Goal: Information Seeking & Learning: Find specific fact

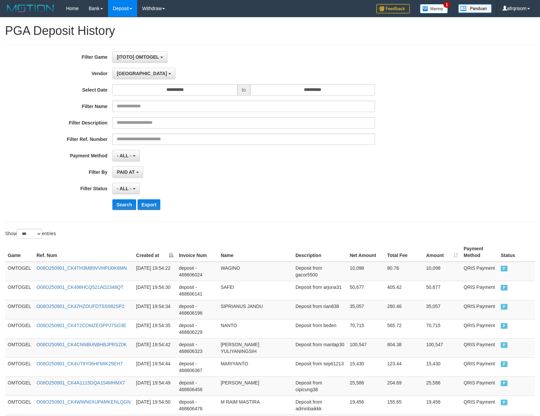
select select "**********"
select select "***"
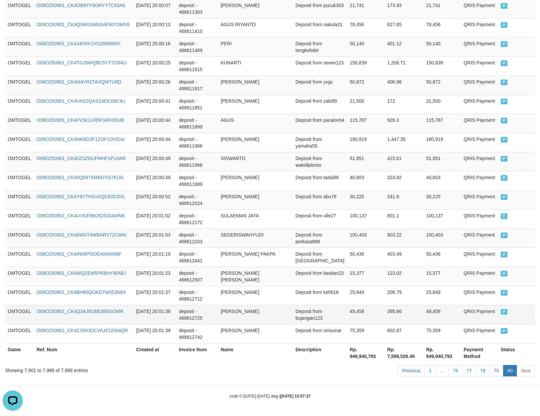
scroll to position [6, 0]
click at [498, 374] on link "79" at bounding box center [497, 370] width 14 height 11
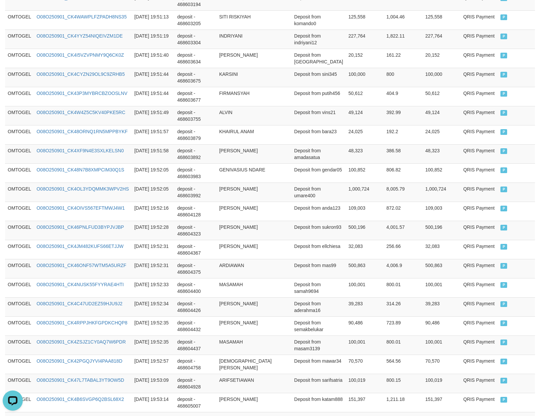
scroll to position [1840, 0]
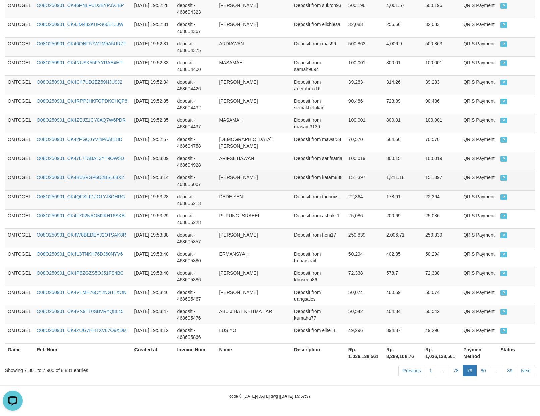
click at [375, 177] on td "151,397" at bounding box center [365, 180] width 38 height 19
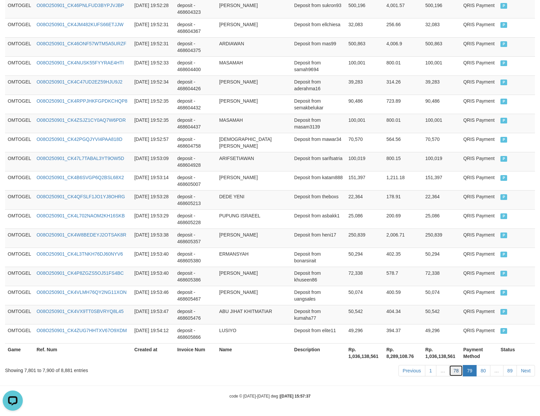
click at [455, 374] on link "78" at bounding box center [456, 370] width 14 height 11
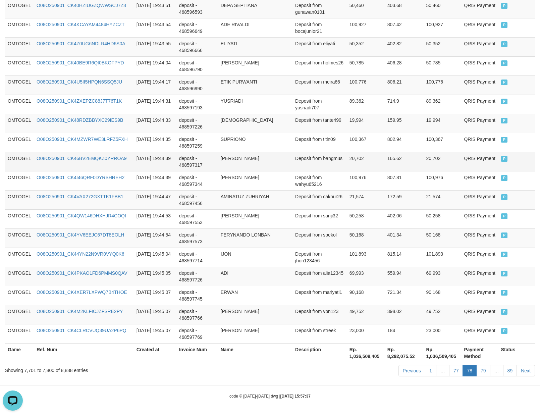
click at [324, 162] on td "Deposit from bangmus" at bounding box center [320, 161] width 54 height 19
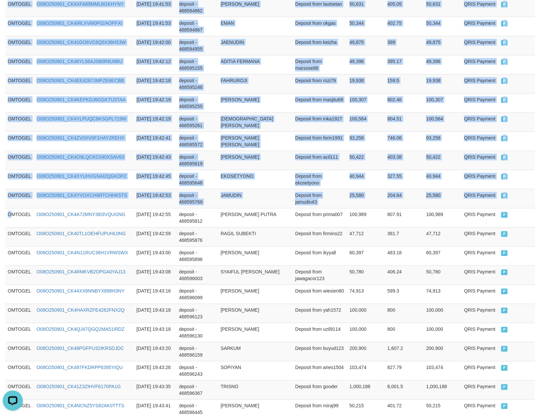
drag, startPoint x: 10, startPoint y: 220, endPoint x: 546, endPoint y: 217, distance: 536.1
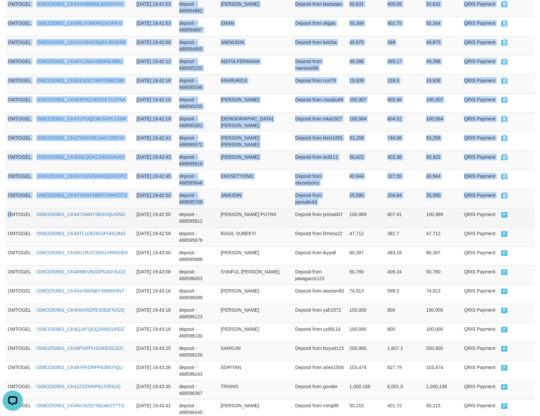
copy table "Game Ref. Num Created at Invoice Num Name Description Net Amount Total Fee Amou…"
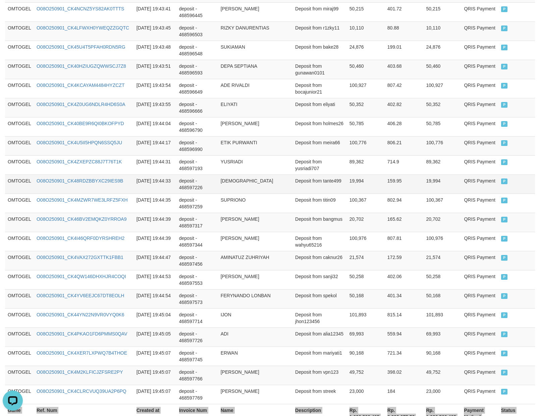
scroll to position [1840, 0]
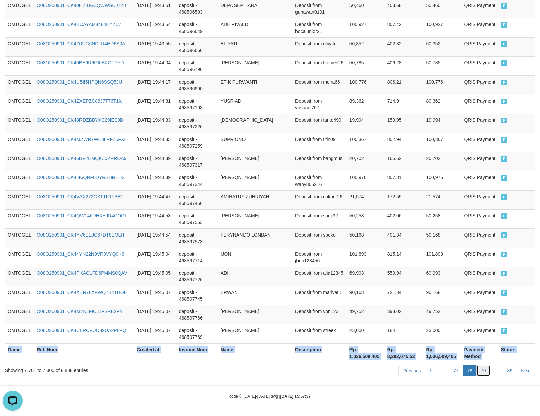
click at [479, 372] on link "79" at bounding box center [484, 370] width 14 height 11
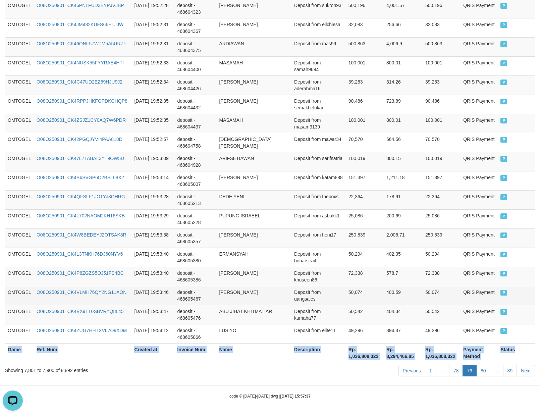
copy table "Game Ref. Num Created at Invoice Num Name Description Net Amount Total Fee Amou…"
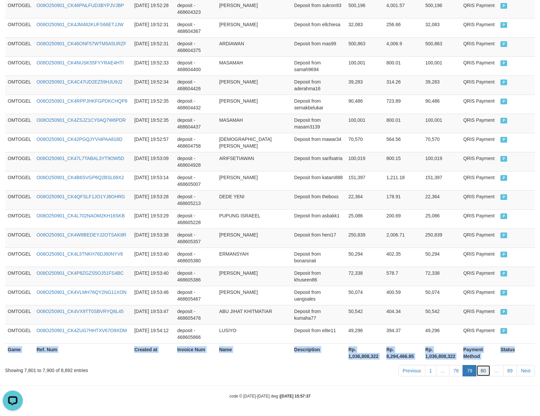
click at [479, 372] on link "80" at bounding box center [484, 370] width 14 height 11
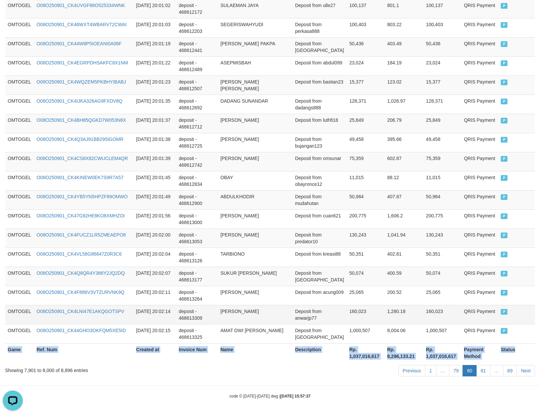
copy table "Game Ref. Num Created at Invoice Num Name Description Net Amount Total Fee Amou…"
click at [482, 367] on link "81" at bounding box center [484, 370] width 14 height 11
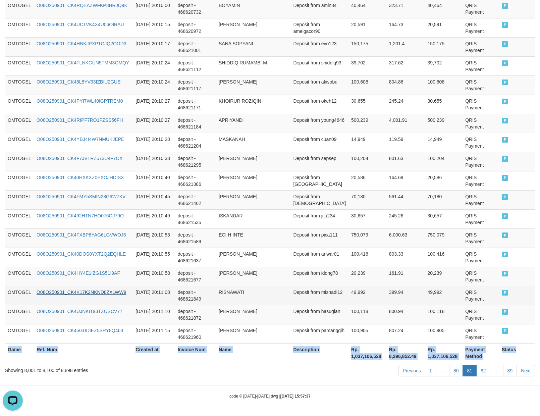
copy table "Game Ref. Num Created at Invoice Num Name Description Net Amount Total Fee Amou…"
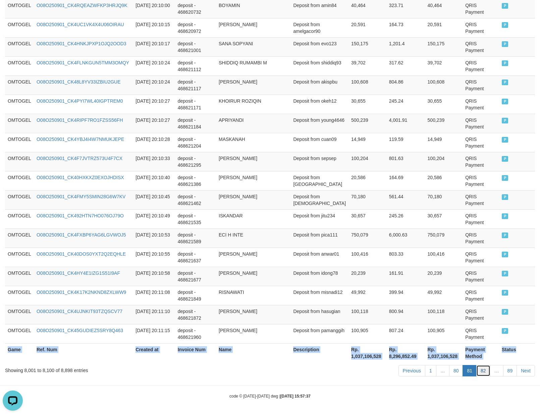
click at [483, 374] on link "82" at bounding box center [484, 370] width 14 height 11
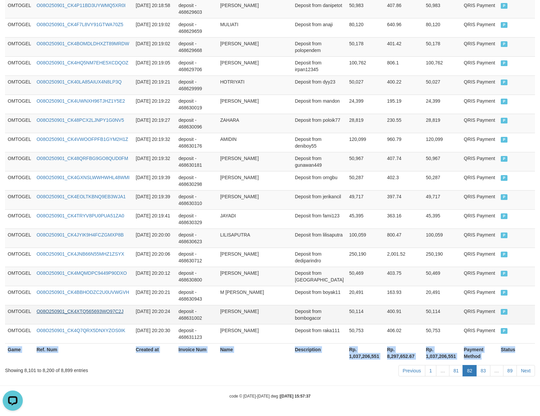
copy table "Game Ref. Num Created at Invoice Num Name Description Net Amount Total Fee Amou…"
click at [482, 373] on link "83" at bounding box center [484, 370] width 14 height 11
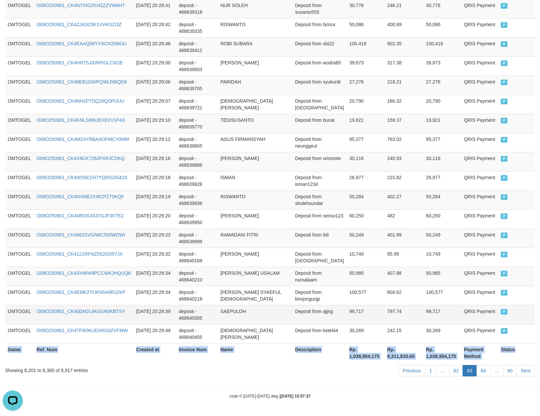
copy table "Game Ref. Num Created at Invoice Num Name Description Net Amount Total Fee Amou…"
click at [478, 370] on link "84" at bounding box center [484, 370] width 14 height 11
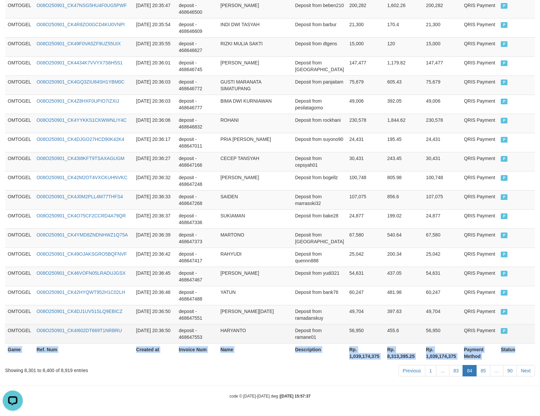
copy table "Game Ref. Num Created at Invoice Num Name Description Net Amount Total Fee Amou…"
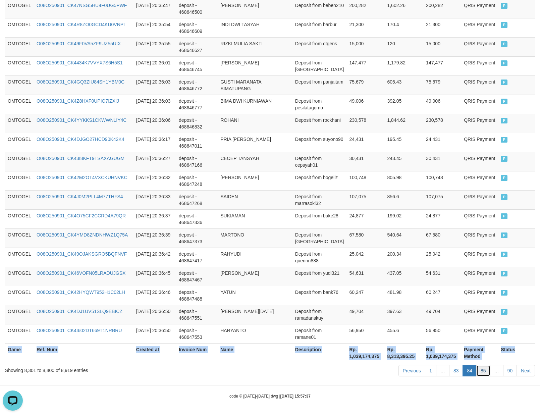
click at [479, 373] on link "85" at bounding box center [484, 370] width 14 height 11
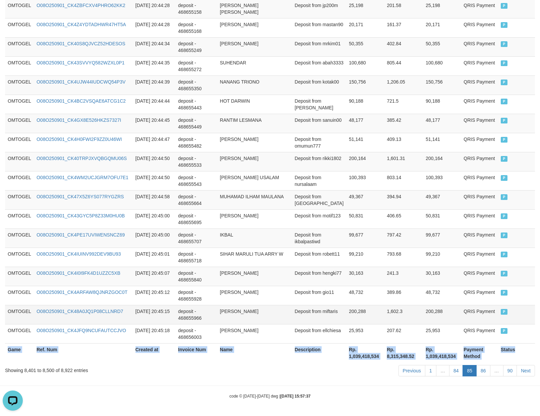
copy table "Game Ref. Num Created at Invoice Num Name Description Net Amount Total Fee Amou…"
click at [482, 369] on link "86" at bounding box center [484, 370] width 14 height 11
copy table "Game Ref. Num Created at Invoice Num Name Description Net Amount Total Fee Amou…"
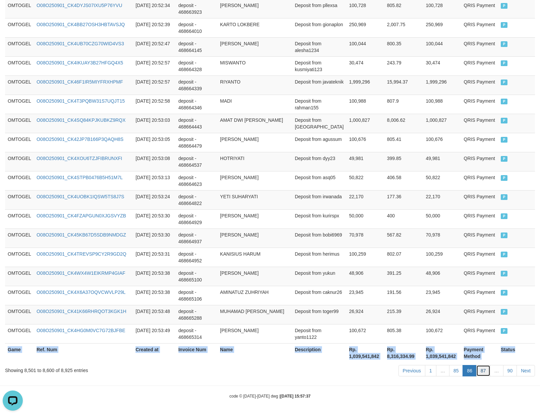
click at [478, 370] on link "87" at bounding box center [484, 370] width 14 height 11
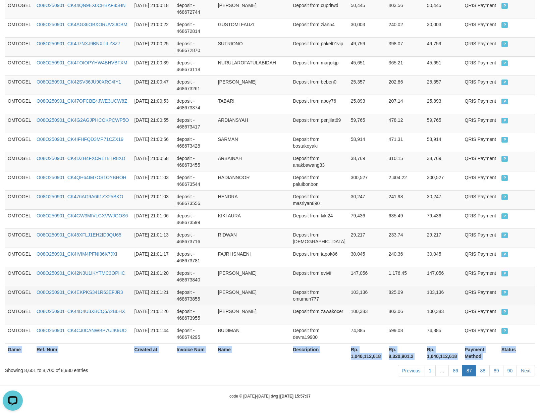
copy table "Game Ref. Num Created at Invoice Num Name Description Net Amount Total Fee Amou…"
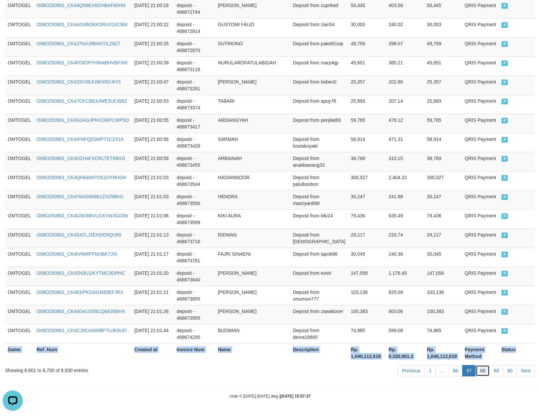
click at [485, 372] on link "88" at bounding box center [483, 370] width 14 height 11
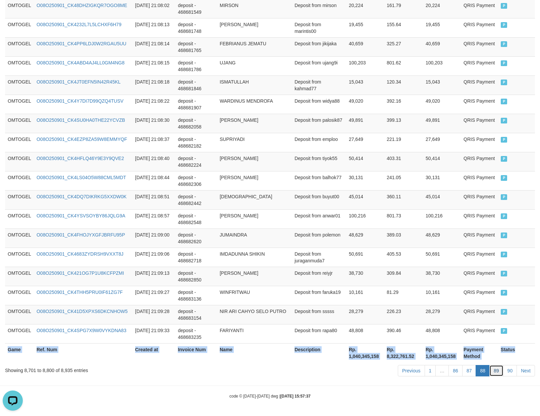
click at [492, 371] on link "89" at bounding box center [497, 370] width 14 height 11
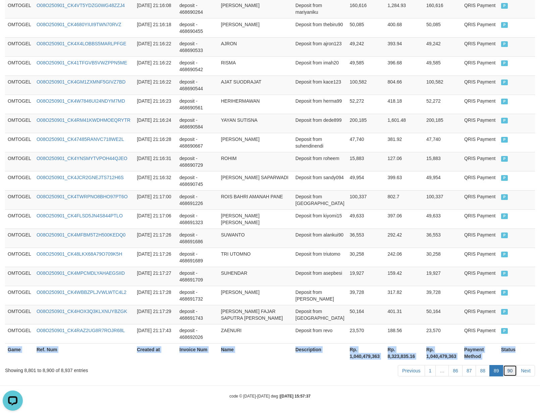
click at [511, 372] on link "90" at bounding box center [510, 370] width 14 height 11
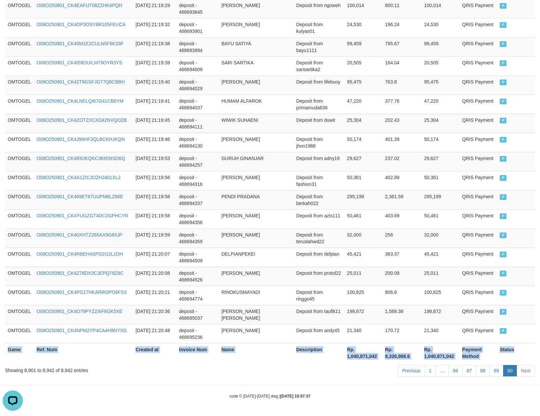
scroll to position [726, 0]
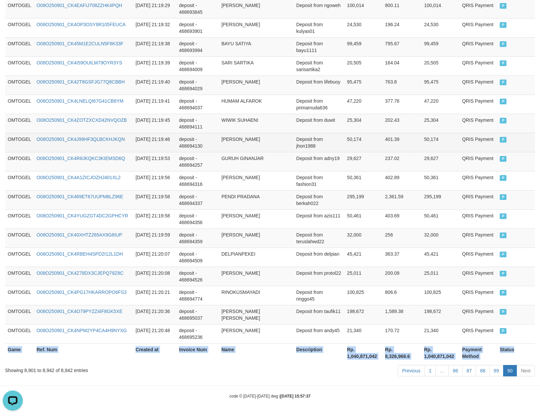
click at [302, 137] on td "Deposit from jhon1988" at bounding box center [319, 142] width 51 height 19
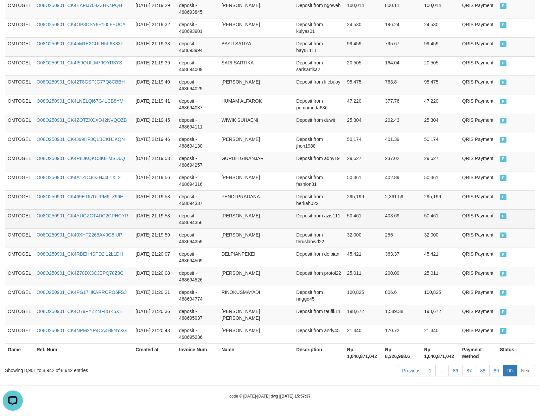
click at [415, 212] on td "403.69" at bounding box center [402, 218] width 39 height 19
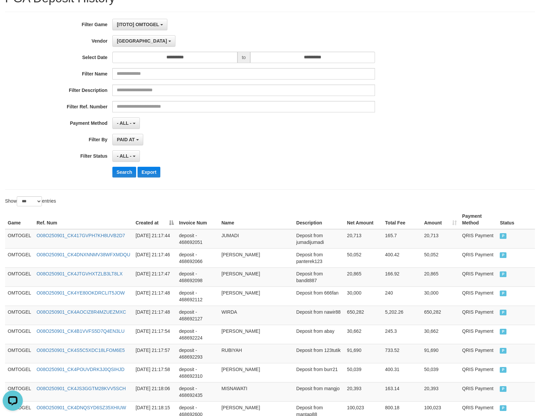
scroll to position [0, 0]
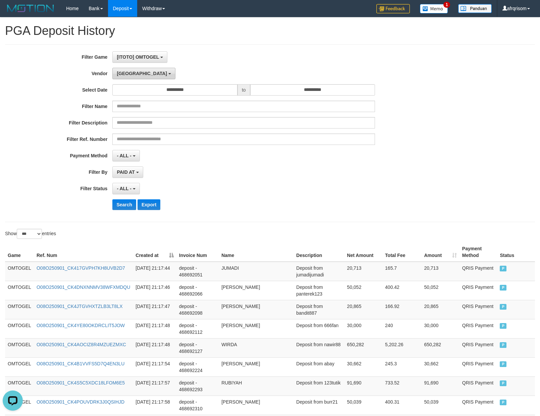
click at [118, 74] on span "[GEOGRAPHIC_DATA]" at bounding box center [142, 73] width 50 height 5
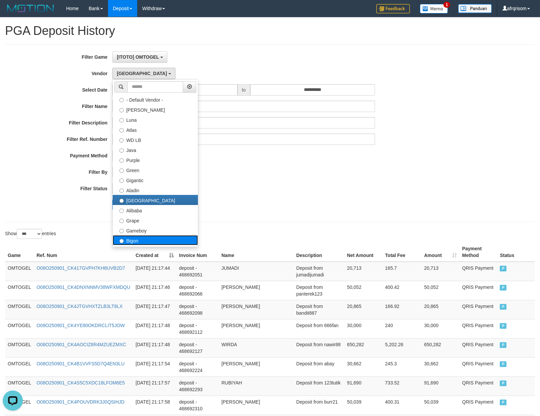
click at [129, 239] on label "Bigon" at bounding box center [155, 240] width 85 height 10
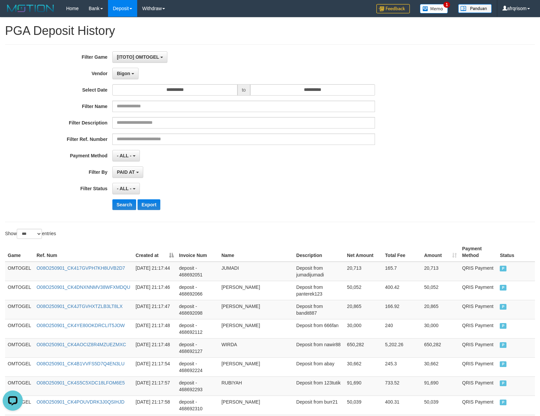
click at [305, 180] on div "**********" at bounding box center [225, 133] width 450 height 164
click at [124, 210] on button "Search" at bounding box center [124, 204] width 24 height 11
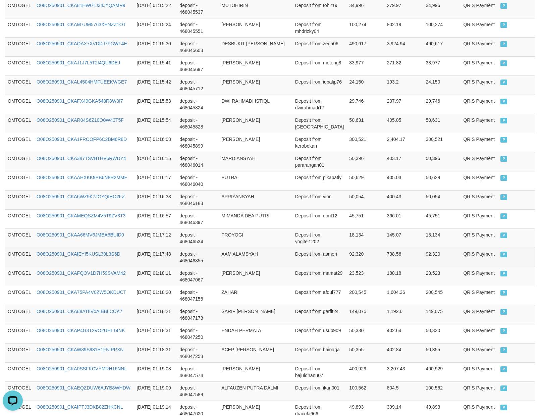
scroll to position [1840, 0]
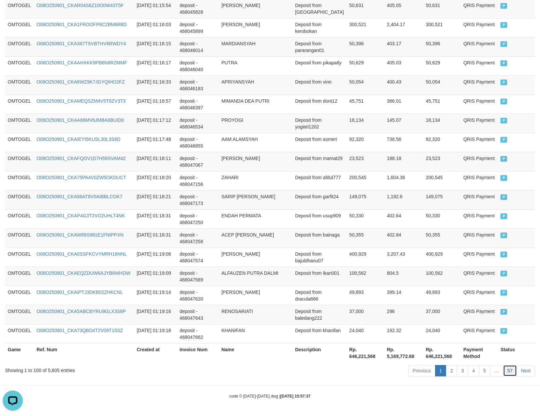
click at [512, 373] on link "57" at bounding box center [510, 370] width 14 height 11
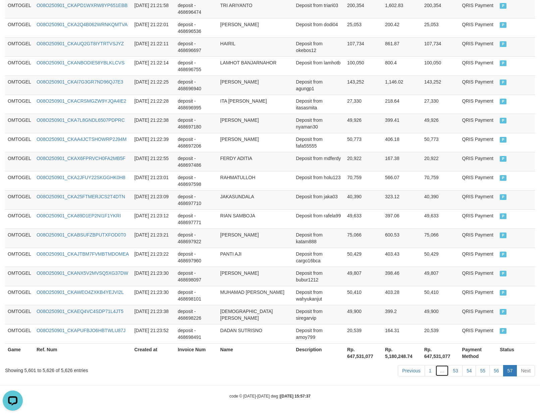
click at [447, 368] on link "…" at bounding box center [442, 370] width 13 height 11
click at [436, 365] on link "…" at bounding box center [442, 370] width 13 height 11
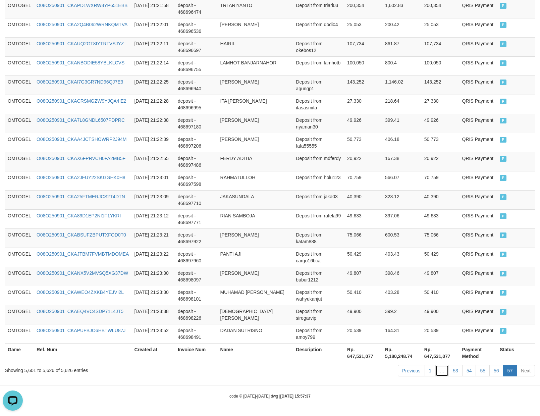
click at [436, 365] on link "…" at bounding box center [442, 370] width 13 height 11
click at [453, 372] on link "53" at bounding box center [456, 370] width 14 height 11
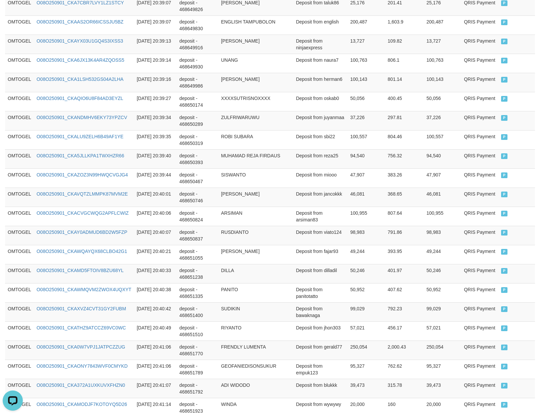
scroll to position [1840, 0]
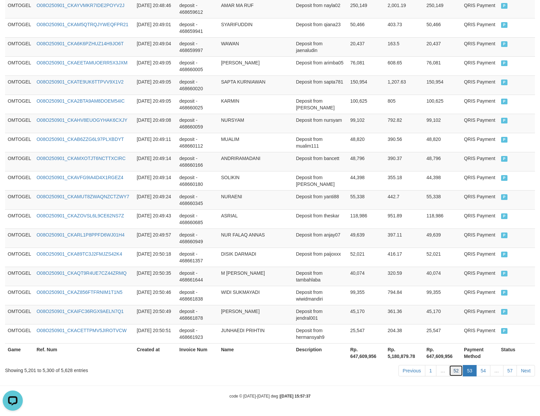
click at [456, 371] on link "52" at bounding box center [456, 370] width 14 height 11
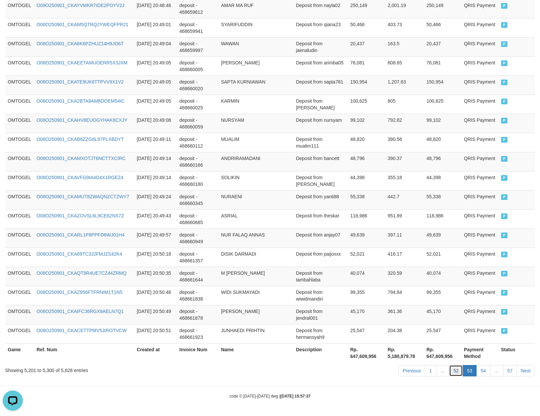
click at [456, 371] on link "52" at bounding box center [456, 370] width 14 height 11
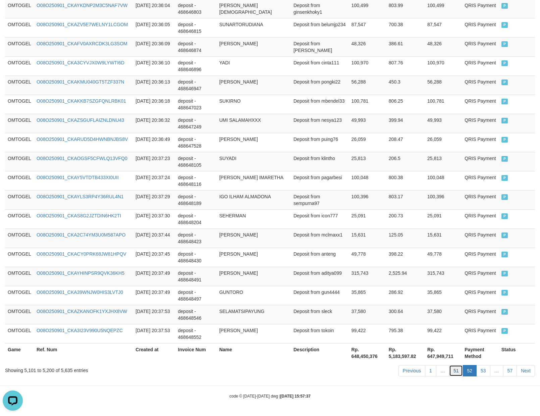
click at [452, 370] on link "51" at bounding box center [456, 370] width 14 height 11
click at [449, 365] on link "51" at bounding box center [456, 370] width 14 height 11
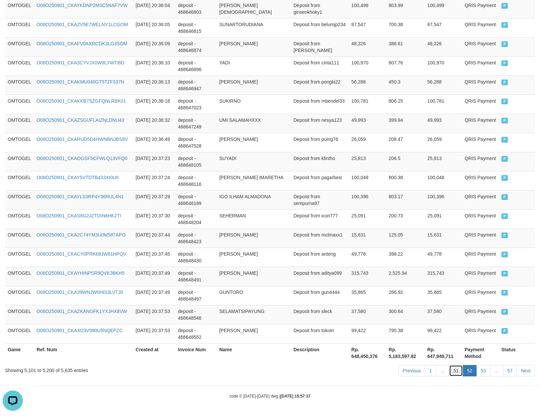
click at [449, 365] on link "51" at bounding box center [456, 370] width 14 height 11
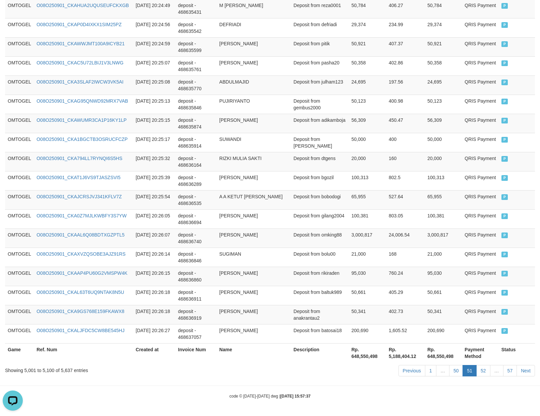
click at [449, 365] on link "50" at bounding box center [456, 370] width 14 height 11
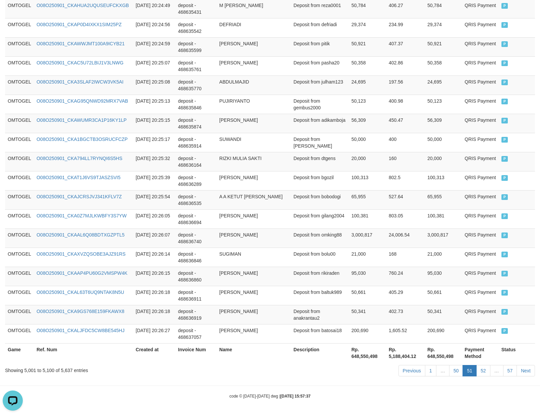
click at [449, 365] on link "50" at bounding box center [456, 370] width 14 height 11
click link "50" at bounding box center [456, 370] width 14 height 11
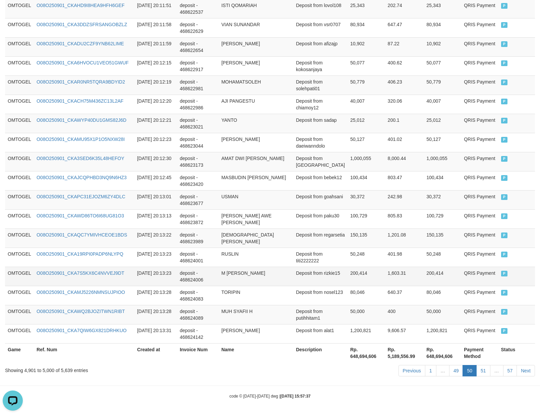
click at [368, 278] on td "200,414" at bounding box center [367, 276] width 38 height 19
click at [452, 370] on link "49" at bounding box center [456, 370] width 14 height 11
click at [449, 365] on link "49" at bounding box center [456, 370] width 14 height 11
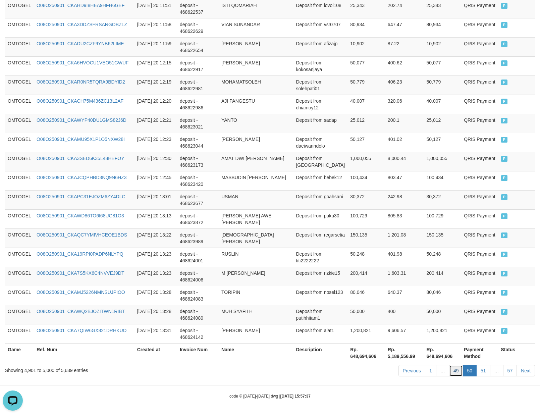
click at [449, 365] on link "49" at bounding box center [456, 370] width 14 height 11
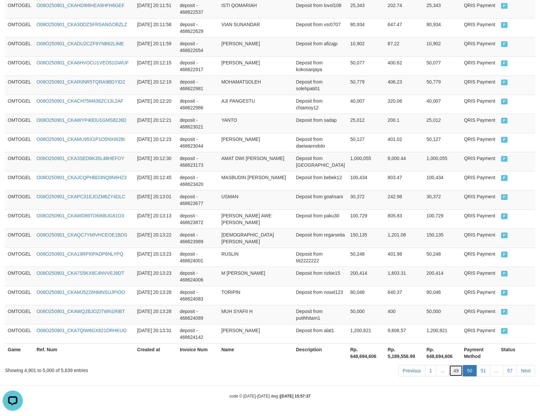
click at [449, 365] on link "49" at bounding box center [456, 370] width 14 height 11
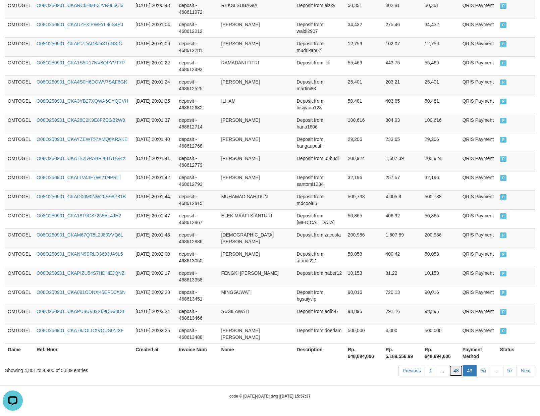
click at [451, 373] on link "48" at bounding box center [456, 370] width 14 height 11
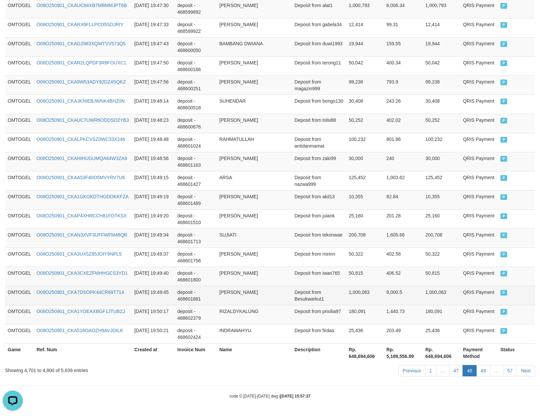
click at [393, 300] on td "8,000.5" at bounding box center [403, 295] width 39 height 19
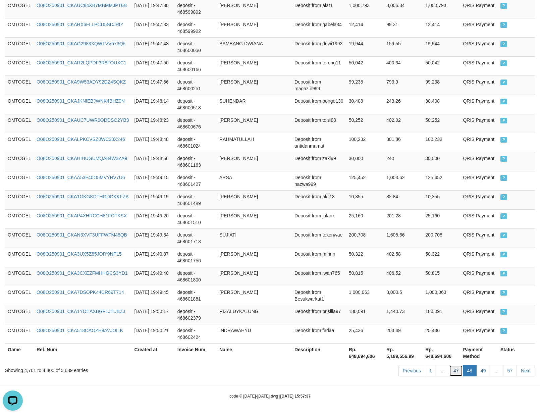
click at [450, 368] on link "47" at bounding box center [456, 370] width 14 height 11
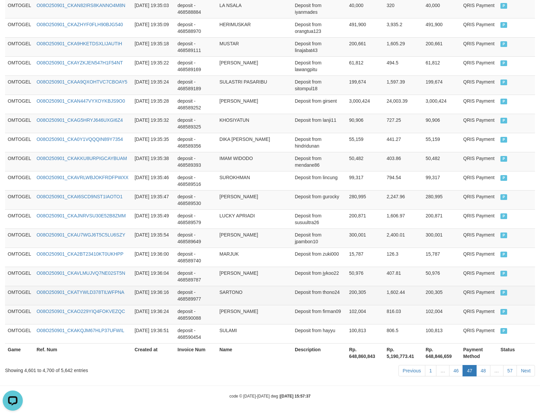
click at [426, 292] on td "200,305" at bounding box center [442, 295] width 38 height 19
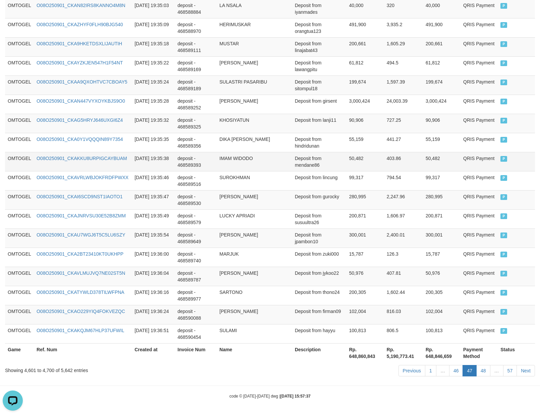
click at [228, 156] on td "IMAM WIDODO" at bounding box center [255, 161] width 76 height 19
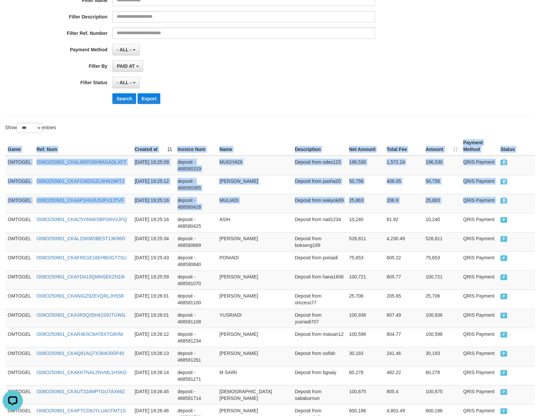
drag, startPoint x: 9, startPoint y: 224, endPoint x: 546, endPoint y: 224, distance: 537.1
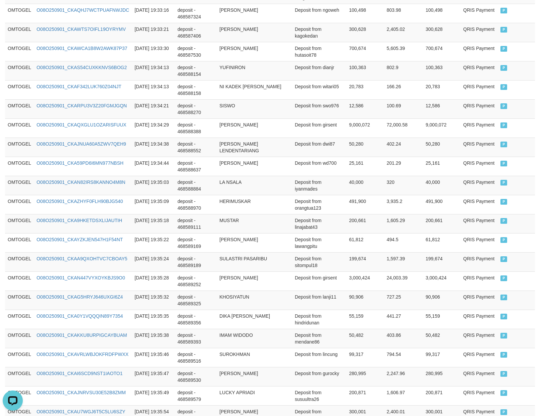
scroll to position [1840, 0]
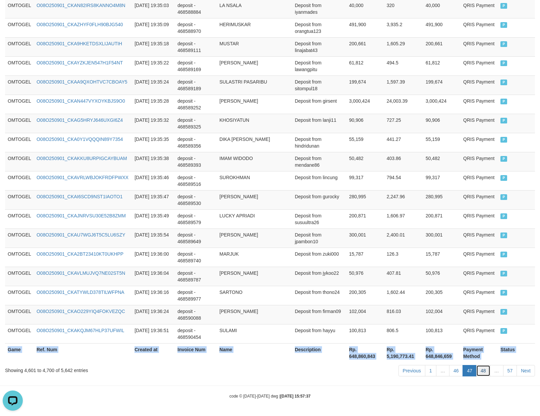
click at [482, 374] on link "48" at bounding box center [484, 370] width 14 height 11
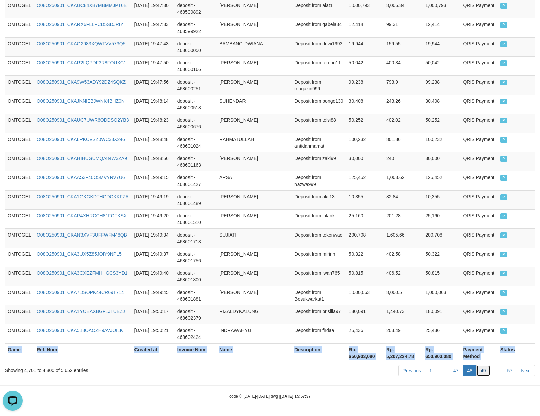
click at [482, 373] on link "49" at bounding box center [484, 370] width 14 height 11
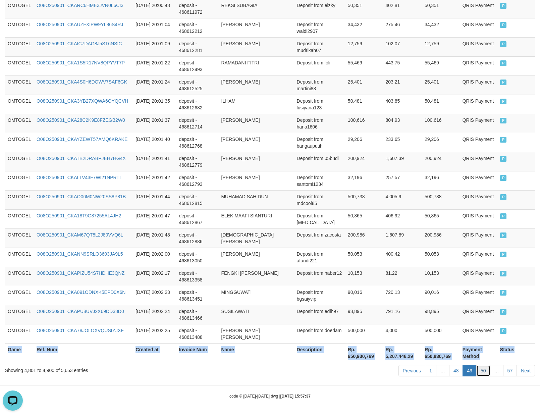
click at [480, 368] on link "50" at bounding box center [484, 370] width 14 height 11
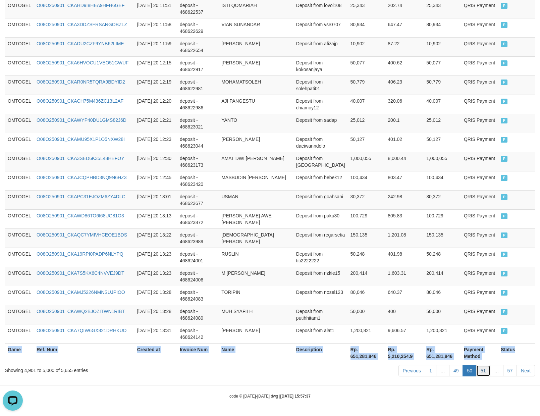
click at [479, 370] on link "51" at bounding box center [484, 370] width 14 height 11
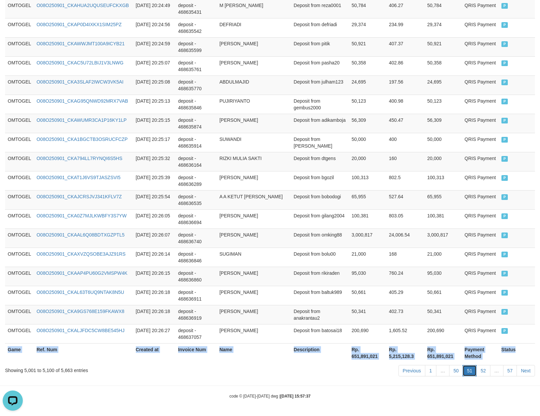
click at [465, 369] on link "51" at bounding box center [470, 370] width 14 height 11
click at [480, 370] on link "52" at bounding box center [484, 370] width 14 height 11
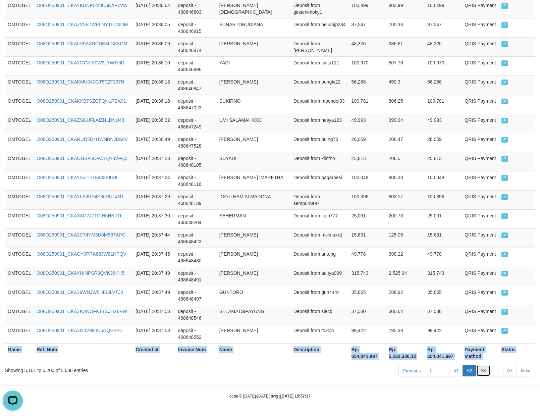
click at [488, 371] on link "53" at bounding box center [484, 370] width 14 height 11
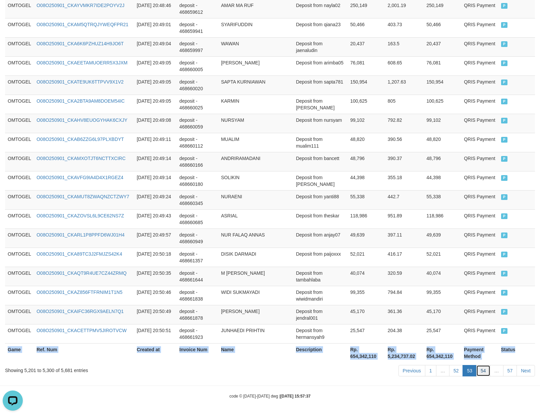
click at [477, 370] on link "54" at bounding box center [484, 370] width 14 height 11
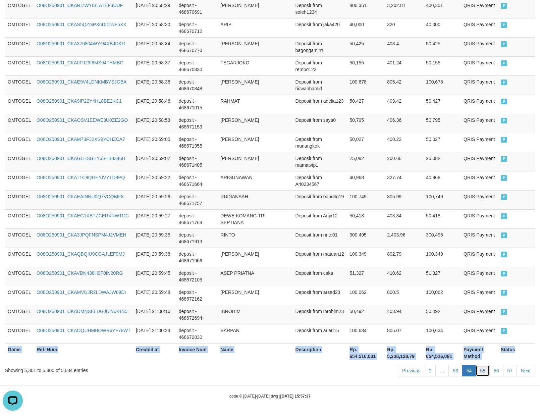
click at [480, 374] on link "55" at bounding box center [483, 370] width 14 height 11
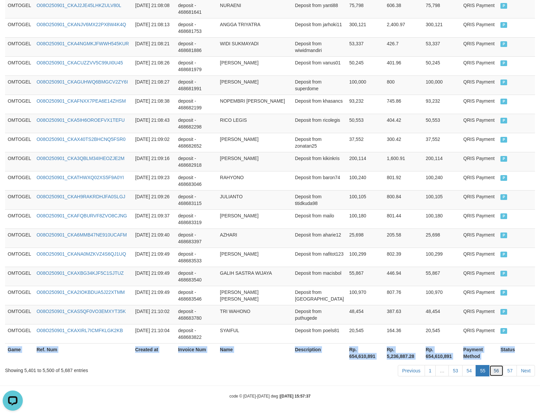
click at [492, 368] on link "56" at bounding box center [497, 370] width 14 height 11
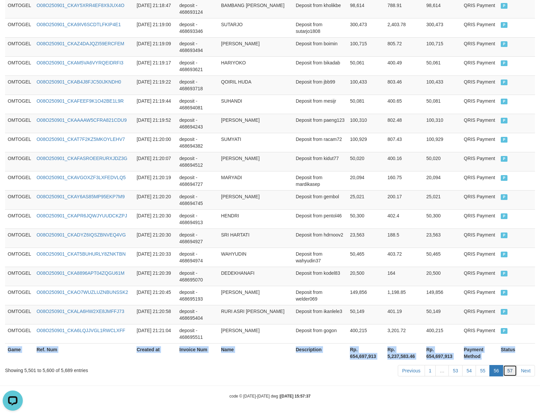
click at [515, 373] on link "57" at bounding box center [510, 370] width 14 height 11
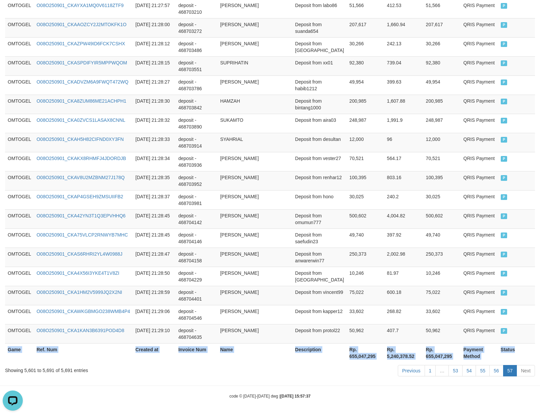
scroll to position [1667, 0]
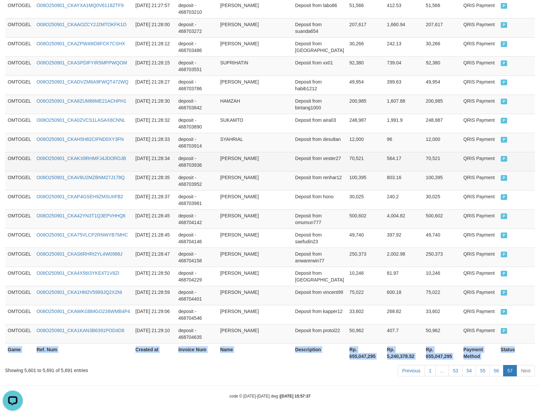
click at [237, 162] on td "[PERSON_NAME]" at bounding box center [255, 161] width 75 height 19
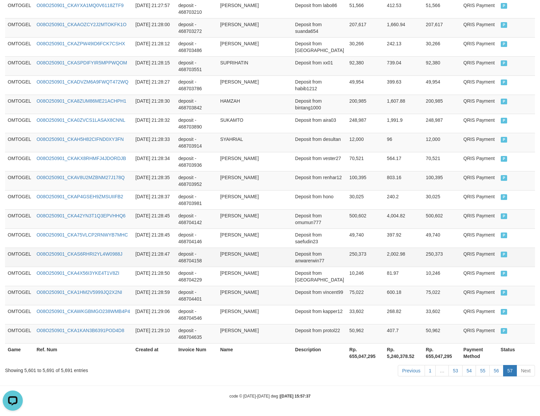
click at [362, 254] on td "250,373" at bounding box center [366, 257] width 38 height 19
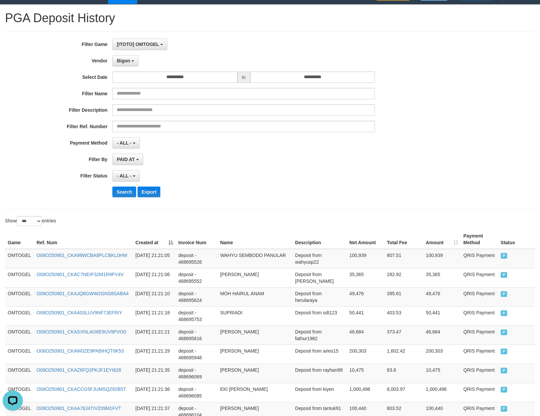
scroll to position [0, 0]
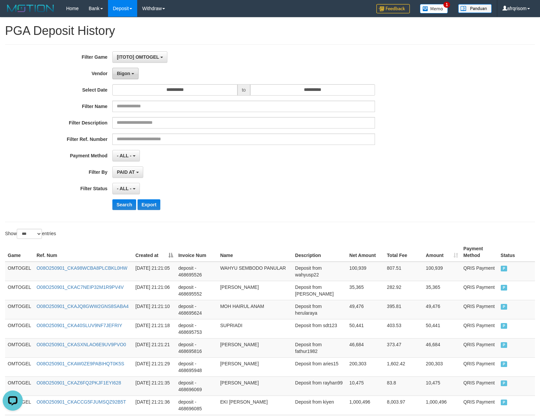
click at [117, 77] on button "Bigon" at bounding box center [125, 73] width 26 height 11
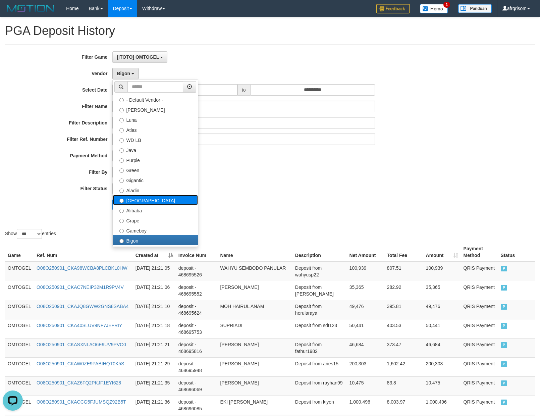
click at [144, 202] on label "[GEOGRAPHIC_DATA]" at bounding box center [155, 200] width 85 height 10
select select "**********"
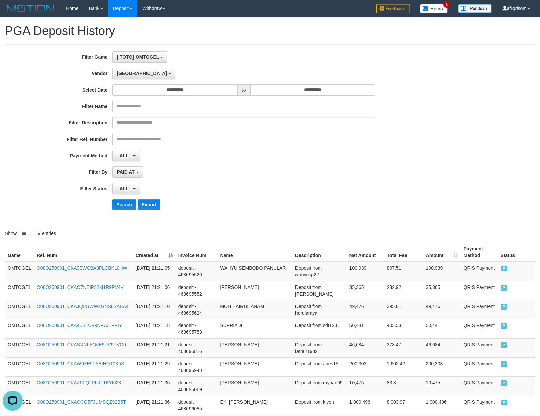
click at [316, 194] on div "- ALL - SELECT ALL - ALL - SELECT STATUS PENDING/UNPAID PAID CANCELED EXPIRED" at bounding box center [243, 188] width 263 height 11
click at [127, 209] on button "Search" at bounding box center [124, 204] width 24 height 11
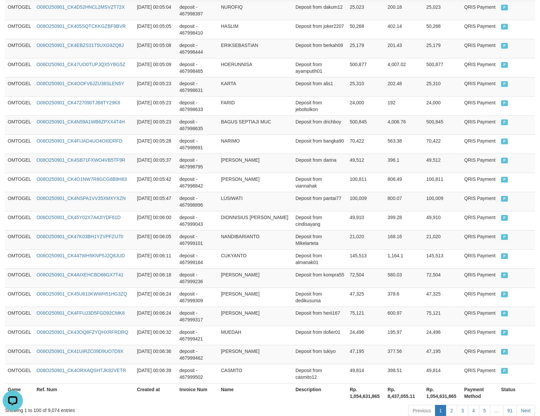
scroll to position [1840, 0]
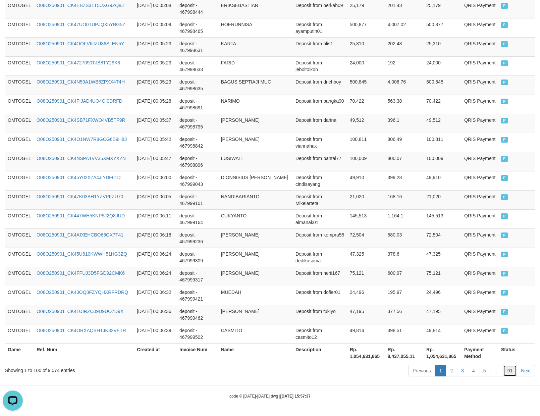
click at [515, 372] on link "91" at bounding box center [510, 370] width 14 height 11
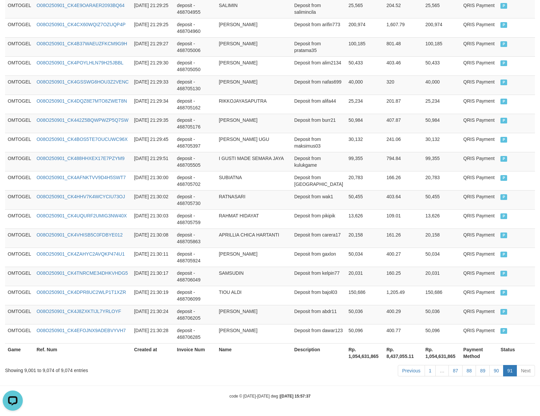
scroll to position [1341, 0]
